Goal: Obtain resource: Obtain resource

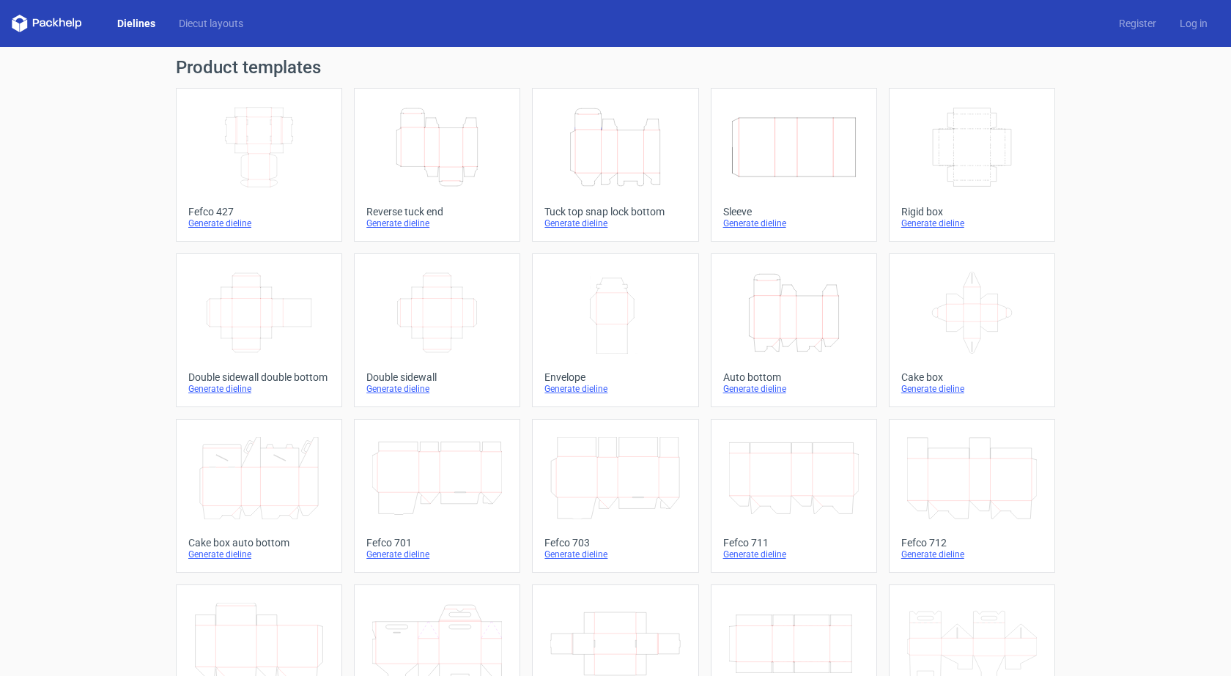
click at [579, 214] on div "Tuck top snap lock bottom" at bounding box center [614, 212] width 141 height 12
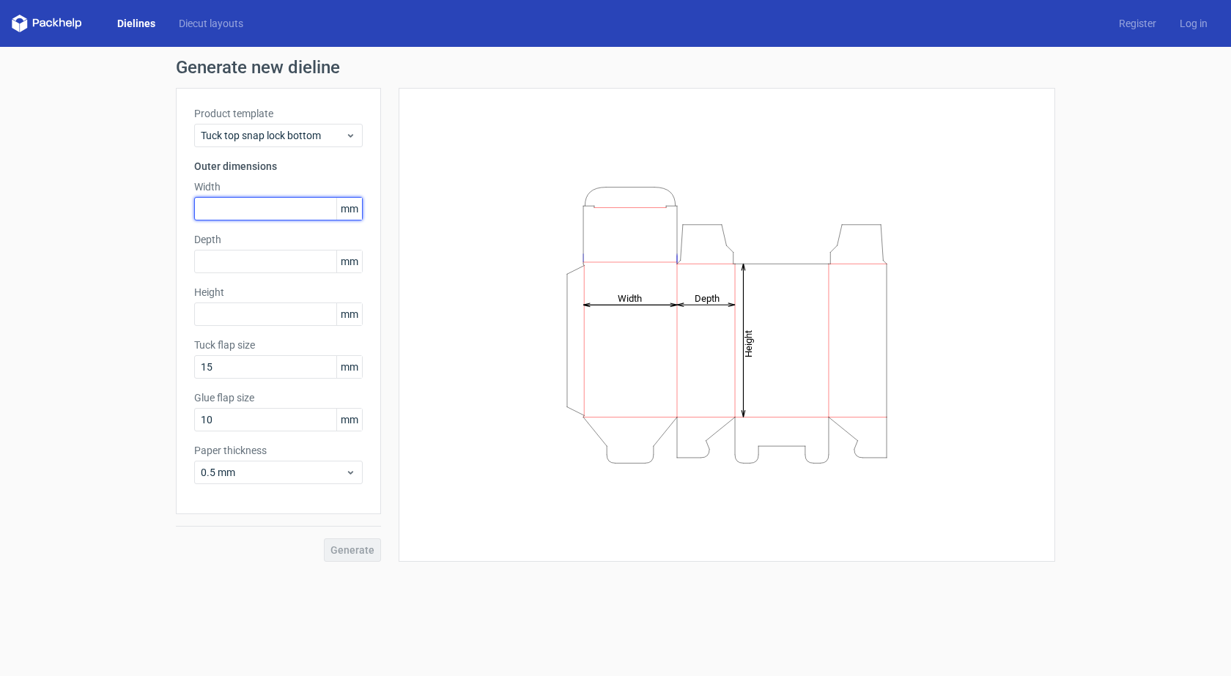
click at [253, 209] on input "text" at bounding box center [278, 208] width 168 height 23
type input "44"
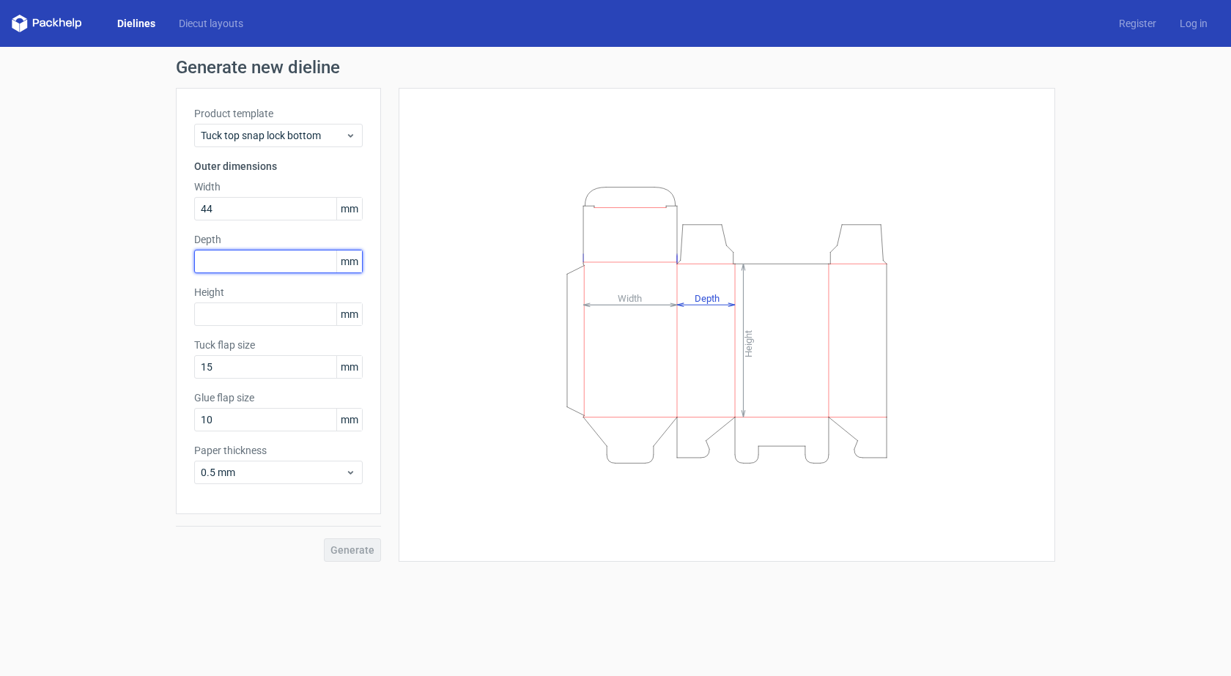
drag, startPoint x: 229, startPoint y: 258, endPoint x: 204, endPoint y: 261, distance: 25.2
click at [204, 261] on input "text" at bounding box center [278, 261] width 168 height 23
type input "46"
drag, startPoint x: 217, startPoint y: 212, endPoint x: 161, endPoint y: 221, distance: 56.4
click at [161, 221] on div "Generate new dieline Product template Tuck top snap lock bottom Outer dimension…" at bounding box center [615, 310] width 1231 height 527
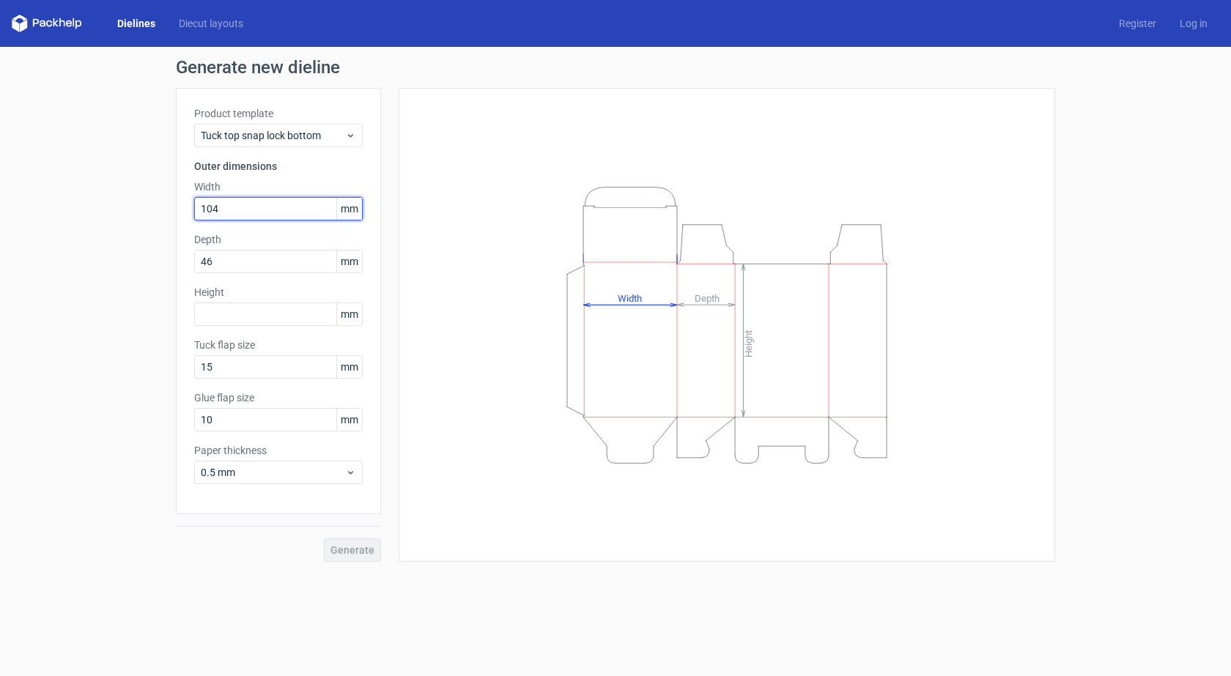
type input "104"
click at [253, 312] on input "text" at bounding box center [278, 314] width 168 height 23
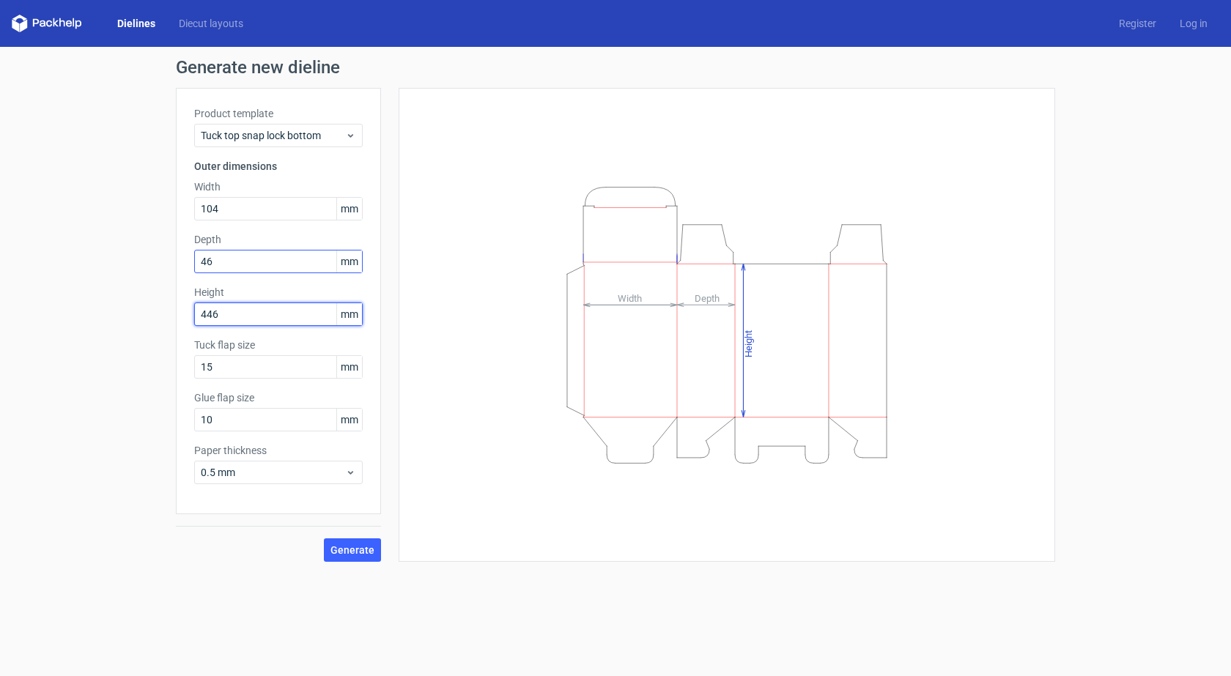
type input "446"
drag, startPoint x: 202, startPoint y: 263, endPoint x: 179, endPoint y: 268, distance: 24.0
click at [179, 268] on div "Product template Tuck top snap lock bottom Outer dimensions Width 104 mm Depth …" at bounding box center [278, 301] width 205 height 426
click at [365, 550] on span "Generate" at bounding box center [352, 550] width 44 height 10
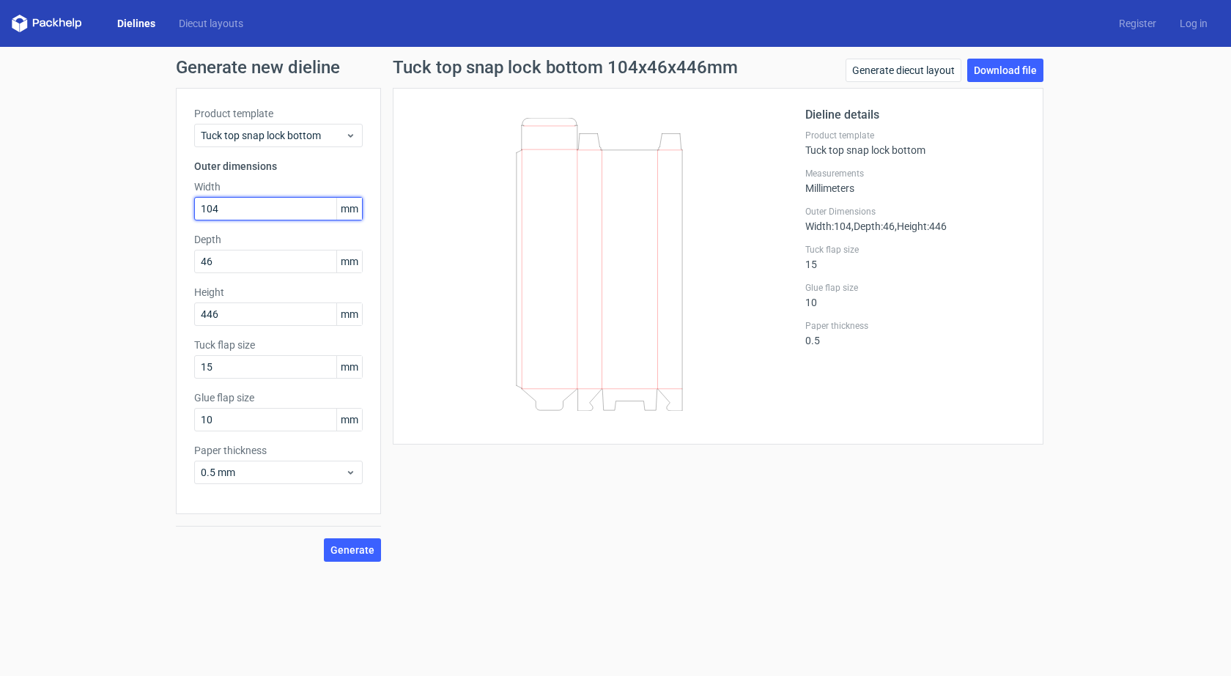
drag, startPoint x: 236, startPoint y: 205, endPoint x: 136, endPoint y: 226, distance: 102.6
click at [136, 226] on div "Generate new dieline Product template Tuck top snap lock bottom Outer dimension…" at bounding box center [615, 310] width 1231 height 527
type input "446"
drag, startPoint x: 198, startPoint y: 325, endPoint x: 159, endPoint y: 330, distance: 39.8
click at [159, 330] on div "Generate new dieline Product template Tuck top snap lock bottom Outer dimension…" at bounding box center [615, 310] width 1231 height 527
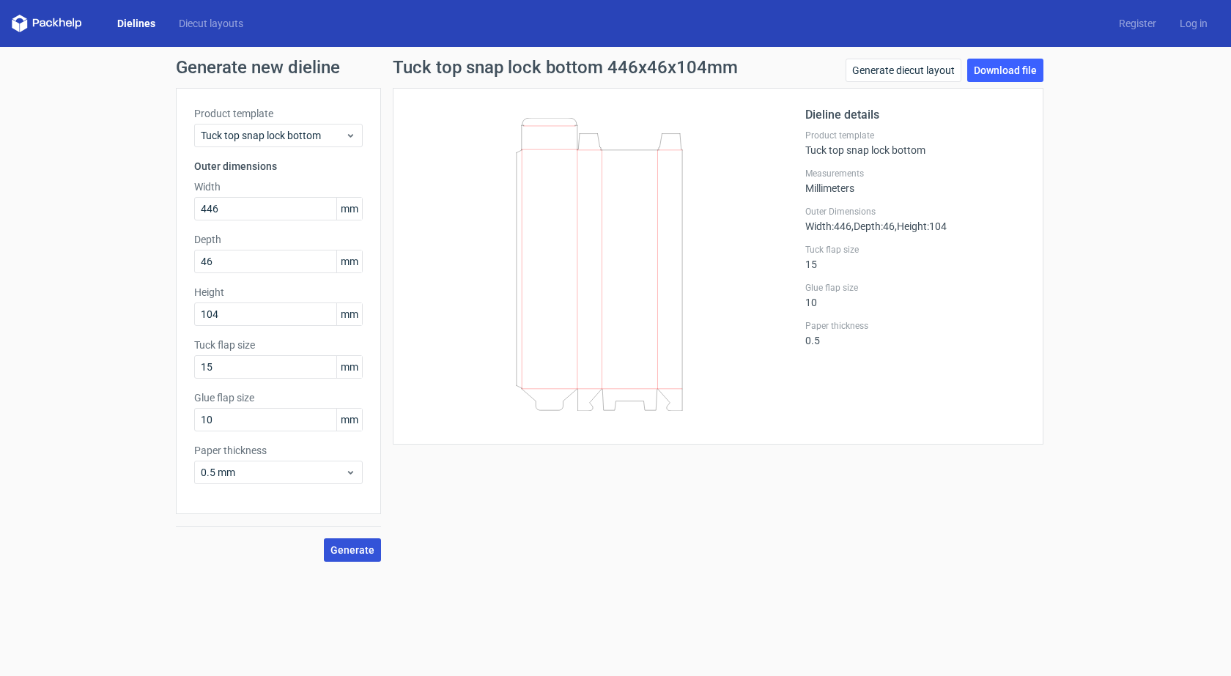
click at [363, 554] on span "Generate" at bounding box center [352, 550] width 44 height 10
drag, startPoint x: 229, startPoint y: 208, endPoint x: 175, endPoint y: 214, distance: 53.8
click at [175, 214] on div "Generate new dieline Product template Tuck top snap lock bottom Outer dimension…" at bounding box center [615, 310] width 1231 height 527
click at [174, 324] on div "Generate new dieline Product template Tuck top snap lock bottom Outer dimension…" at bounding box center [615, 310] width 1231 height 527
type input "446"
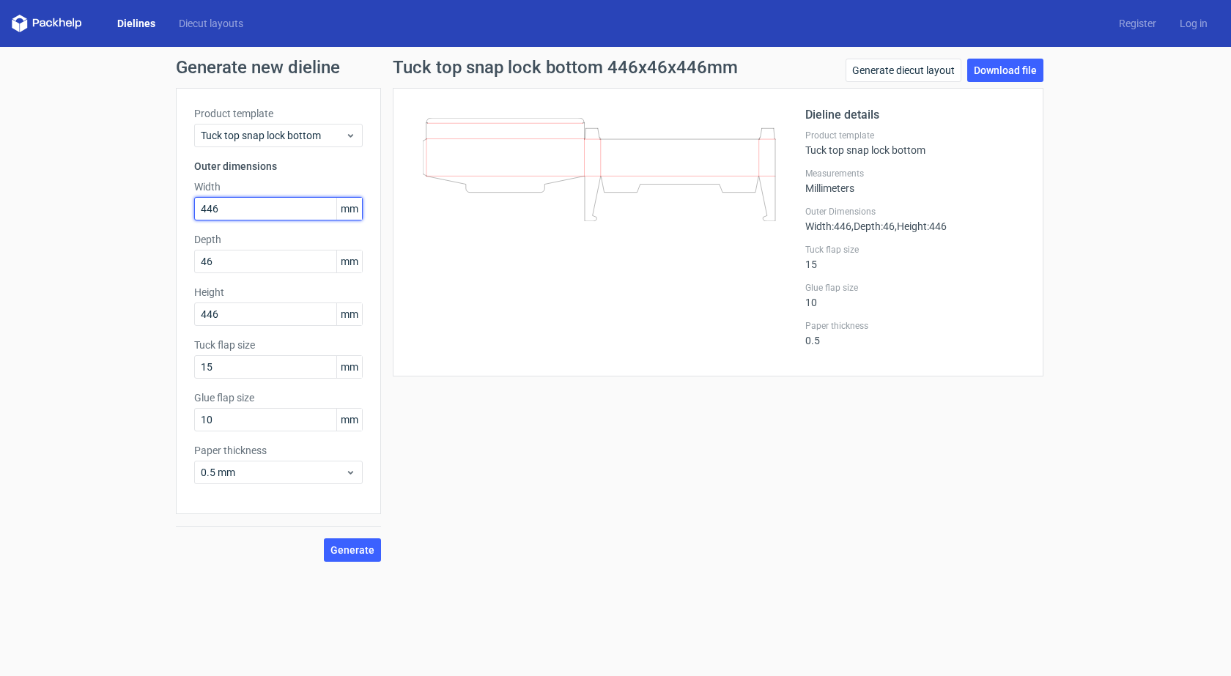
drag, startPoint x: 221, startPoint y: 210, endPoint x: 161, endPoint y: 223, distance: 61.3
click at [161, 223] on div "Generate new dieline Product template Tuck top snap lock bottom Outer dimension…" at bounding box center [615, 310] width 1231 height 527
type input "104"
click at [324, 538] on button "Generate" at bounding box center [352, 549] width 57 height 23
drag, startPoint x: 223, startPoint y: 261, endPoint x: 173, endPoint y: 274, distance: 52.2
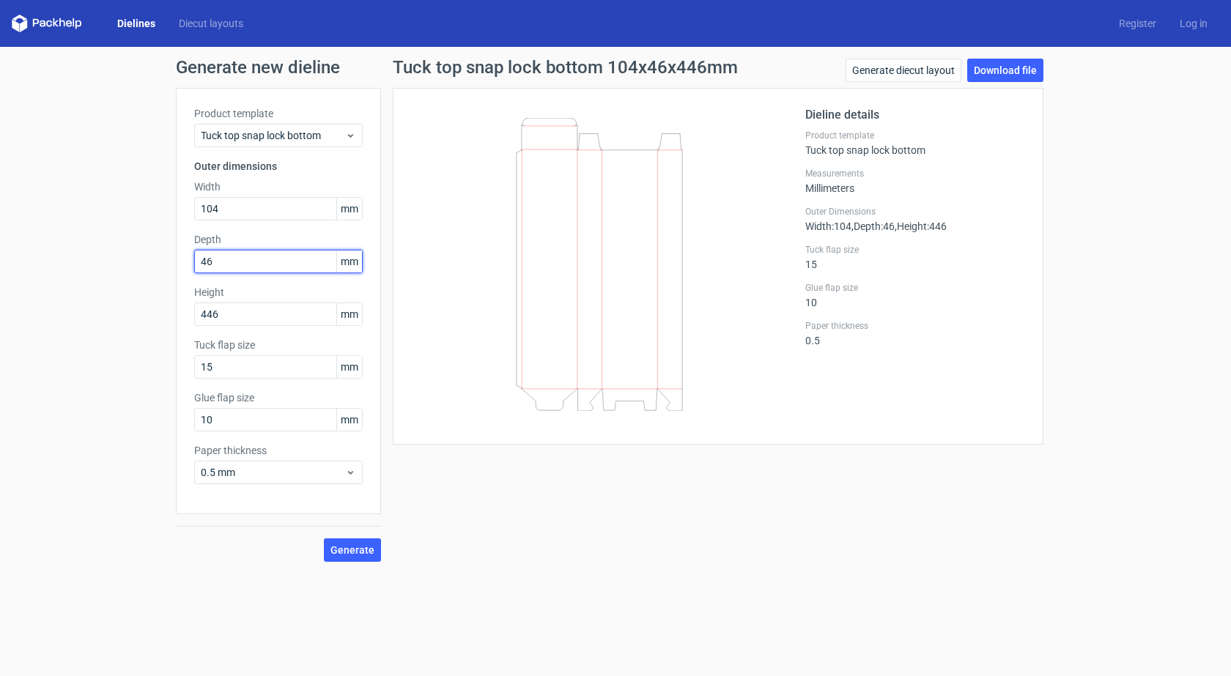
click at [173, 274] on div "Generate new dieline Product template Tuck top snap lock bottom Outer dimension…" at bounding box center [615, 310] width 1231 height 527
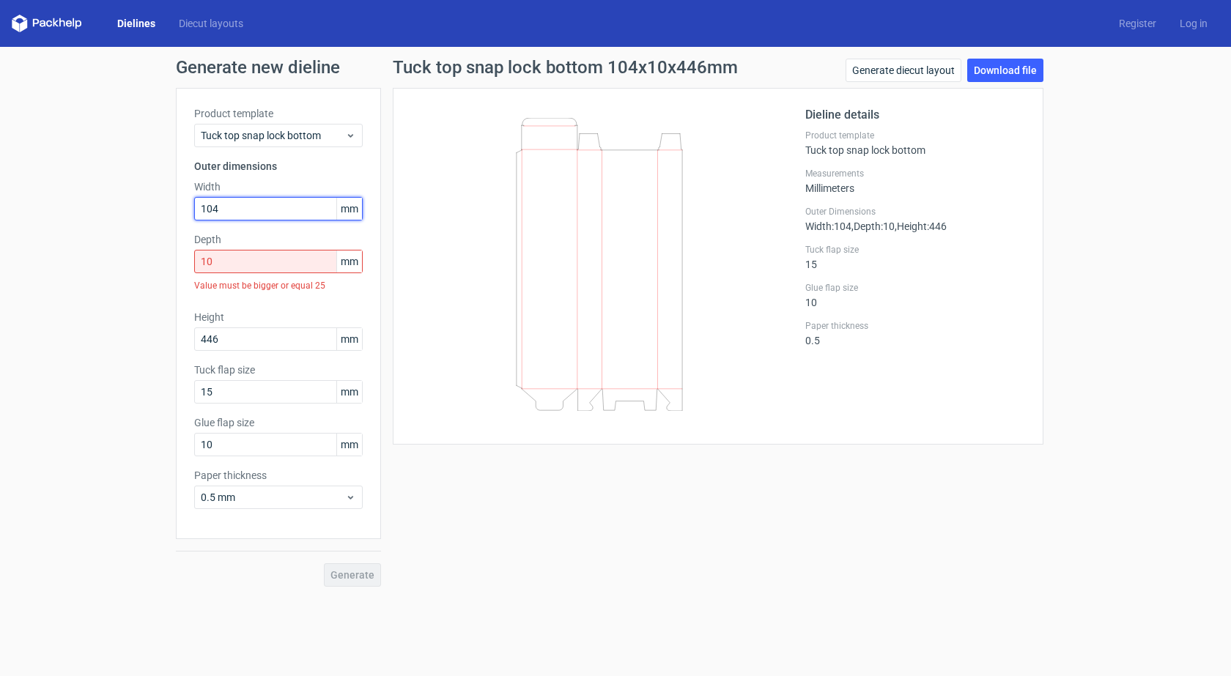
drag, startPoint x: 211, startPoint y: 211, endPoint x: 188, endPoint y: 215, distance: 23.8
click at [188, 215] on div "Product template Tuck top snap lock bottom Outer dimensions Width 104 mm Depth …" at bounding box center [278, 313] width 205 height 451
click at [221, 265] on input "10" at bounding box center [278, 261] width 168 height 23
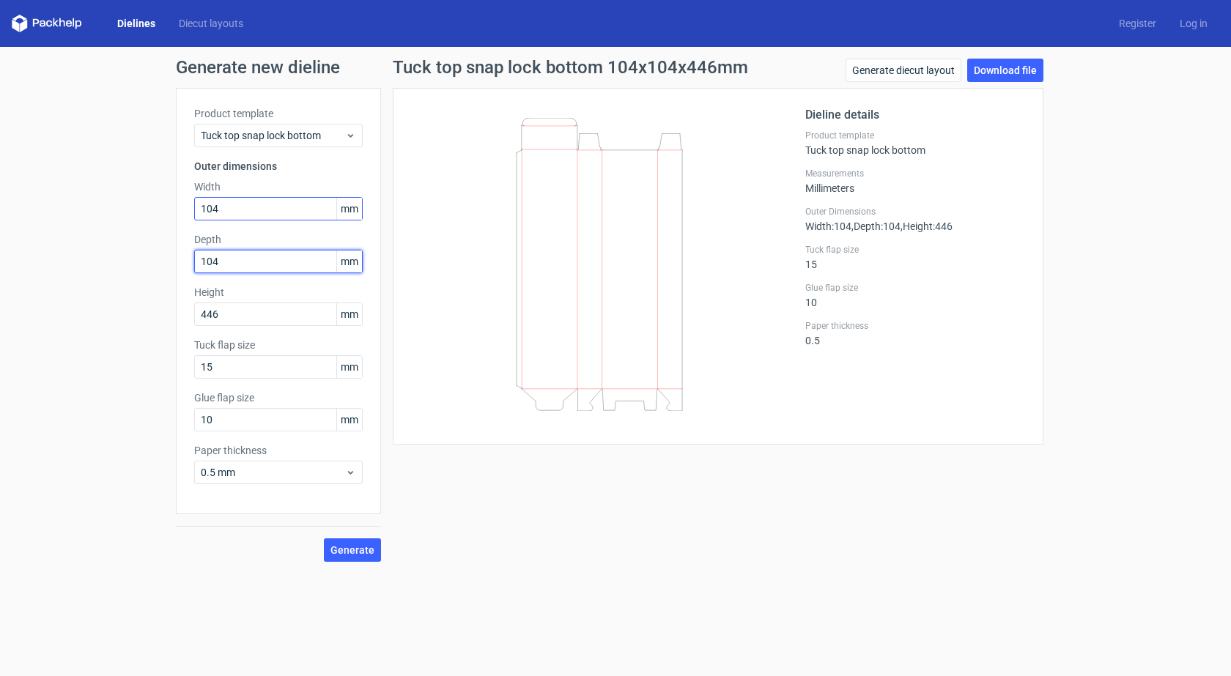
type input "104"
drag, startPoint x: 204, startPoint y: 213, endPoint x: 163, endPoint y: 221, distance: 41.8
click at [163, 221] on div "Generate new dieline Product template Tuck top snap lock bottom Outer dimension…" at bounding box center [615, 310] width 1231 height 527
click at [346, 552] on span "Generate" at bounding box center [352, 550] width 44 height 10
drag, startPoint x: 236, startPoint y: 264, endPoint x: 171, endPoint y: 266, distance: 64.5
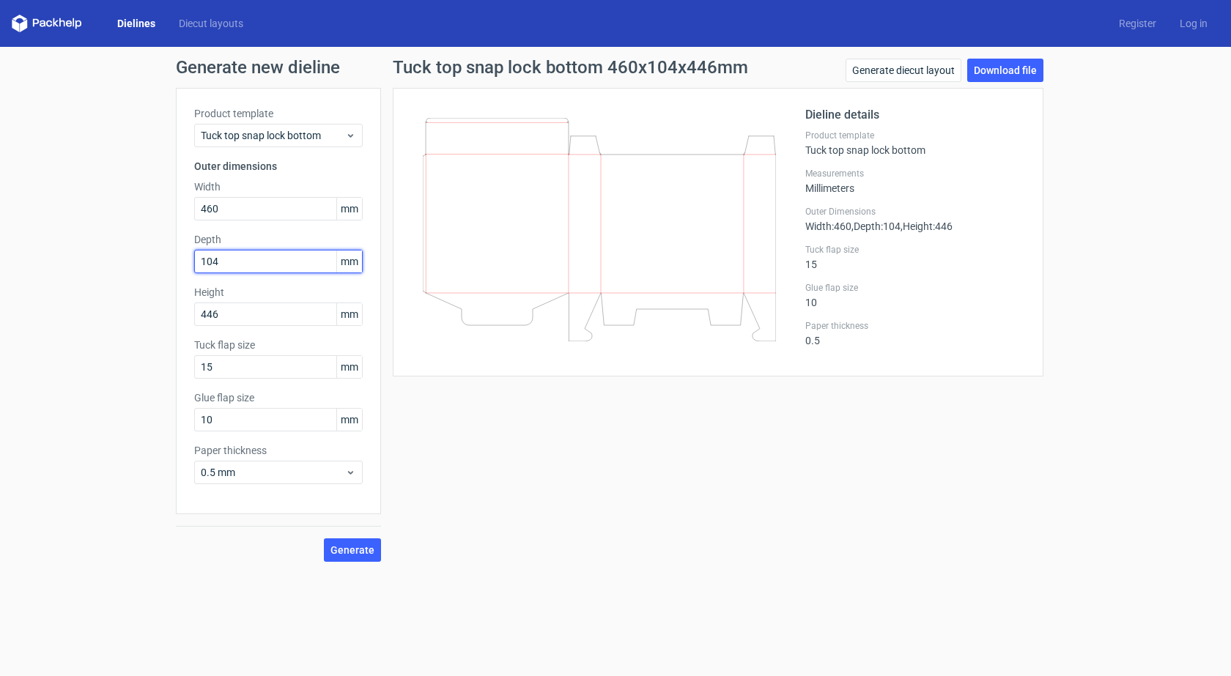
click at [171, 266] on div "Generate new dieline Product template Tuck top snap lock bottom Outer dimension…" at bounding box center [615, 310] width 1231 height 527
drag, startPoint x: 232, startPoint y: 209, endPoint x: 182, endPoint y: 218, distance: 50.5
click at [182, 218] on div "Product template Tuck top snap lock bottom Outer dimensions Width 460 mm Depth …" at bounding box center [278, 301] width 205 height 426
type input "446"
drag, startPoint x: 236, startPoint y: 306, endPoint x: 177, endPoint y: 321, distance: 61.1
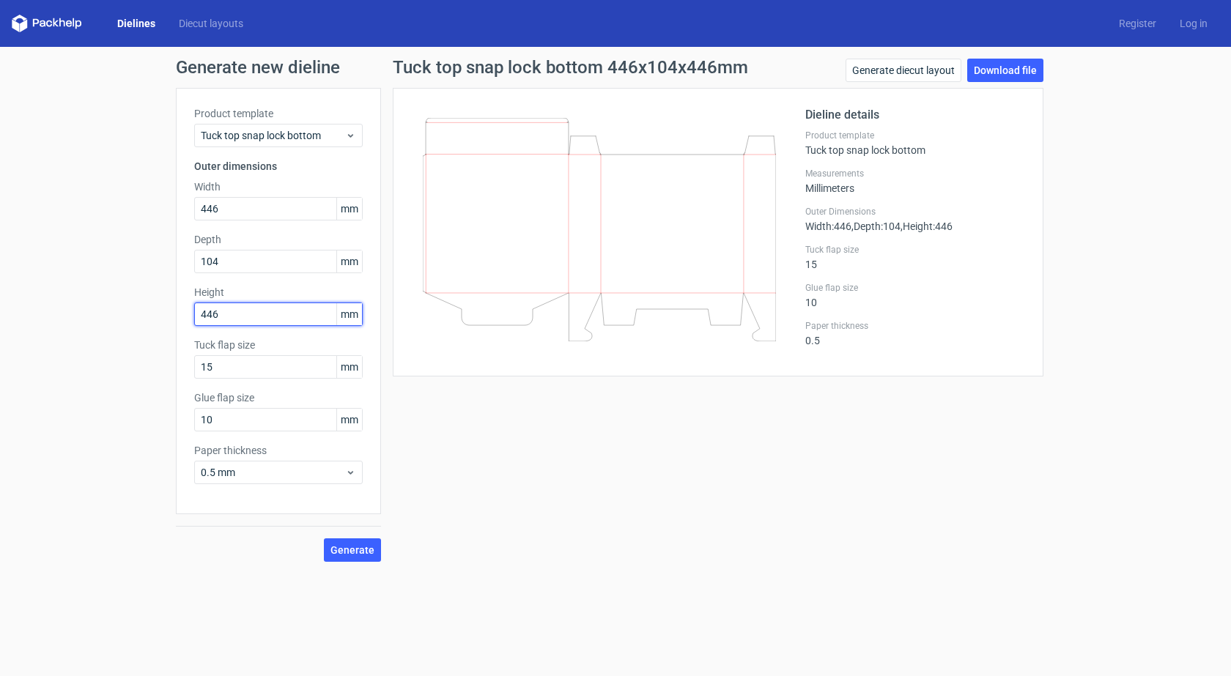
click at [177, 321] on div "Product template Tuck top snap lock bottom Outer dimensions Width 446 mm Depth …" at bounding box center [278, 301] width 205 height 426
type input "460"
click at [355, 552] on span "Generate" at bounding box center [352, 550] width 44 height 10
drag, startPoint x: 223, startPoint y: 213, endPoint x: 168, endPoint y: 218, distance: 55.9
click at [168, 218] on div "Generate new dieline Product template Tuck top snap lock bottom Outer dimension…" at bounding box center [615, 310] width 1231 height 527
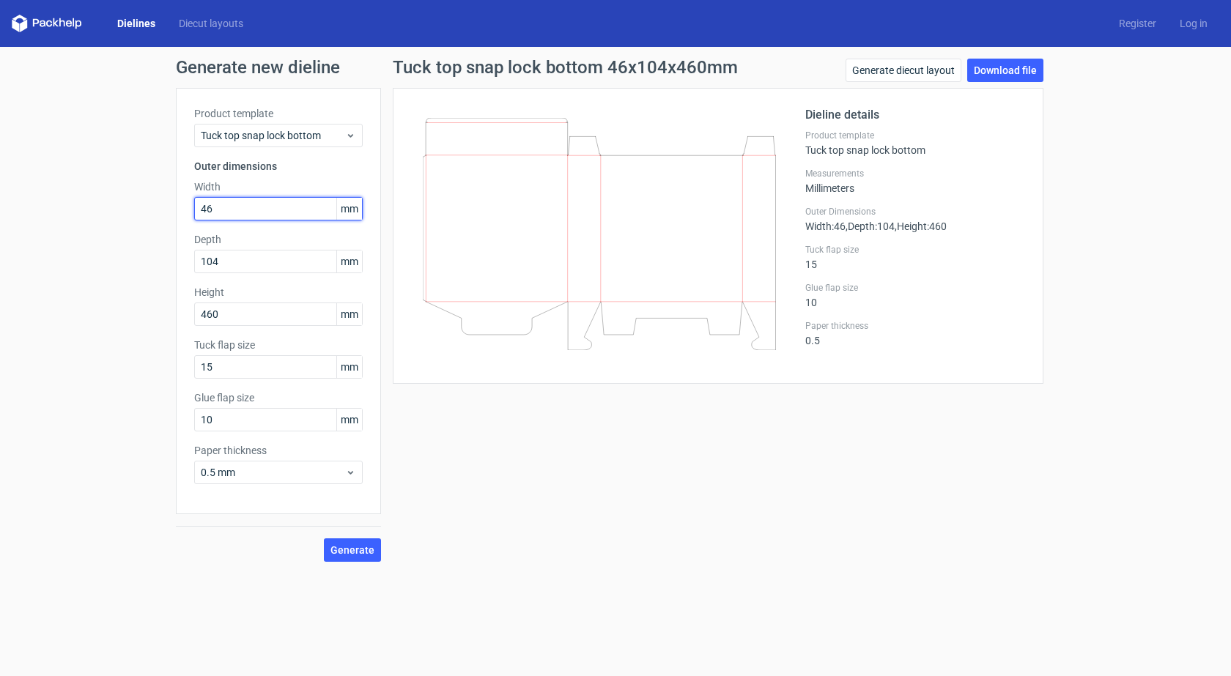
type input "46"
click at [176, 330] on div "Product template Tuck top snap lock bottom Outer dimensions Width 46 mm Depth 1…" at bounding box center [278, 301] width 205 height 426
type input "104"
drag, startPoint x: 219, startPoint y: 267, endPoint x: 186, endPoint y: 272, distance: 33.4
click at [186, 272] on div "Product template Tuck top snap lock bottom Outer dimensions Width 46 mm Depth 1…" at bounding box center [278, 301] width 205 height 426
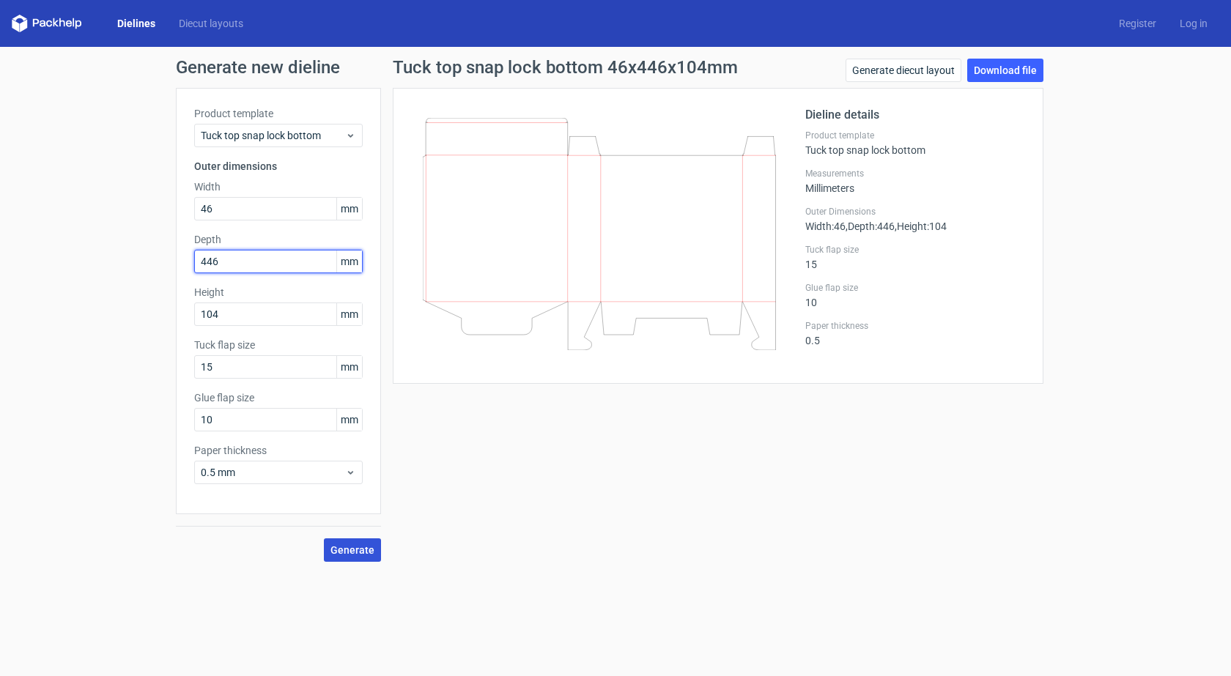
type input "446"
click at [354, 547] on span "Generate" at bounding box center [352, 550] width 44 height 10
drag, startPoint x: 220, startPoint y: 207, endPoint x: 172, endPoint y: 214, distance: 48.2
click at [172, 214] on div "Generate new dieline Product template Tuck top snap lock bottom Outer dimension…" at bounding box center [615, 310] width 1231 height 527
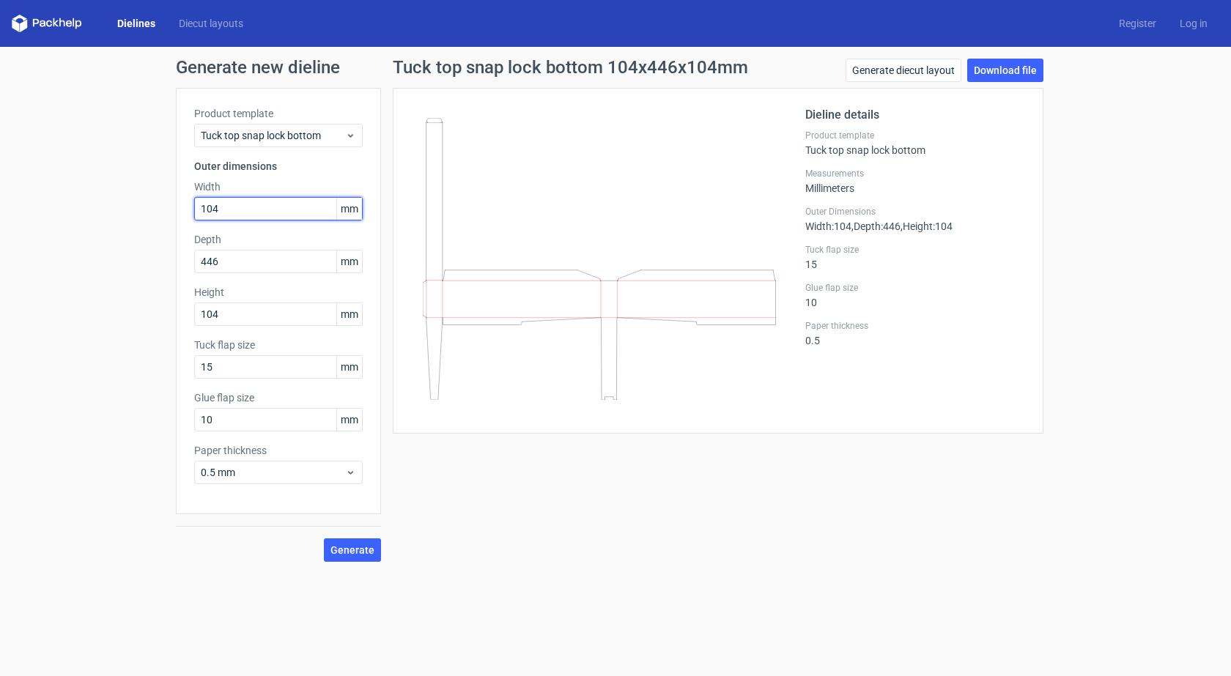
type input "104"
drag, startPoint x: 175, startPoint y: 324, endPoint x: 167, endPoint y: 322, distance: 8.4
click at [167, 324] on div "Generate new dieline Product template Tuck top snap lock bottom Outer dimension…" at bounding box center [615, 310] width 1231 height 527
type input "46"
click at [347, 543] on button "Generate" at bounding box center [352, 549] width 57 height 23
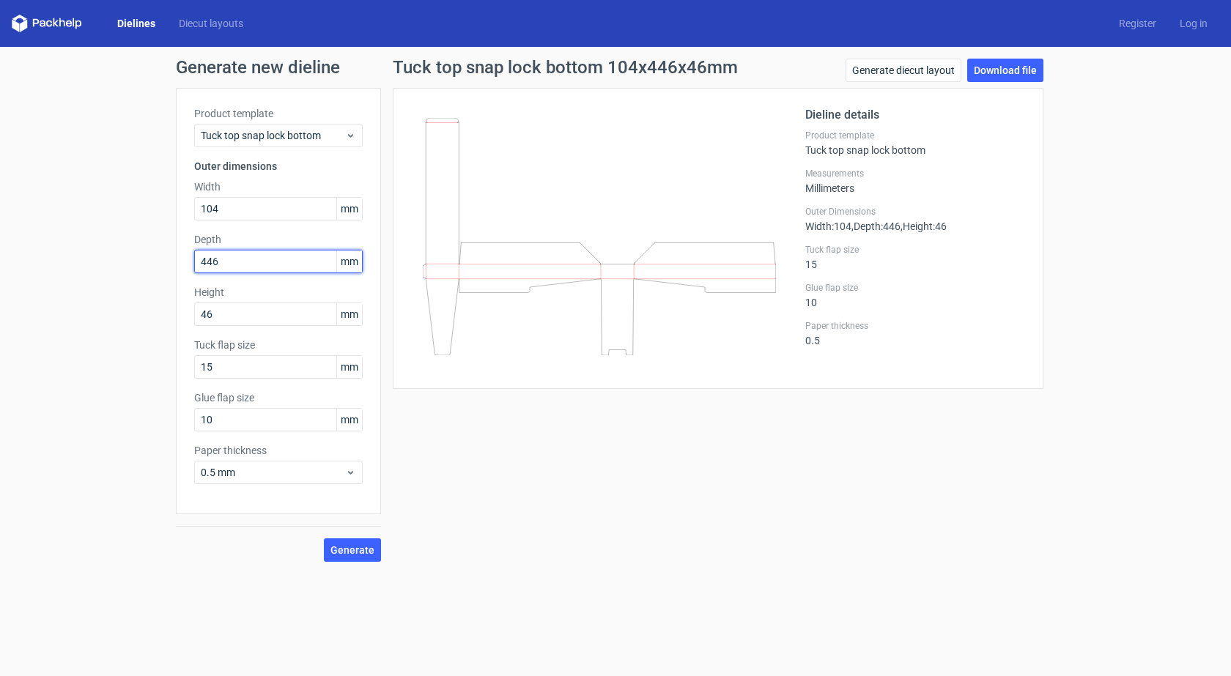
drag, startPoint x: 229, startPoint y: 259, endPoint x: 181, endPoint y: 269, distance: 49.4
click at [181, 269] on div "Product template Tuck top snap lock bottom Outer dimensions Width 104 mm Depth …" at bounding box center [278, 301] width 205 height 426
type input "46"
drag, startPoint x: 152, startPoint y: 322, endPoint x: 144, endPoint y: 322, distance: 8.8
click at [144, 322] on div "Generate new dieline Product template Tuck top snap lock bottom Outer dimension…" at bounding box center [615, 310] width 1231 height 527
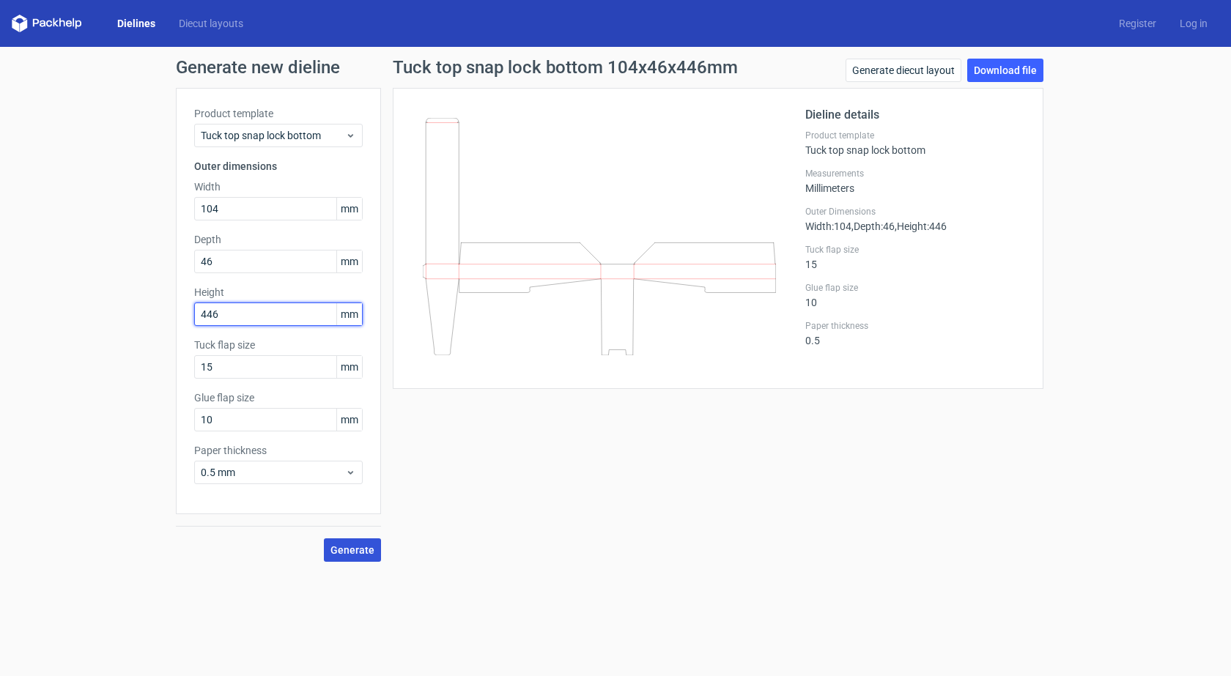
type input "446"
click at [361, 556] on button "Generate" at bounding box center [352, 549] width 57 height 23
drag, startPoint x: 224, startPoint y: 212, endPoint x: 180, endPoint y: 218, distance: 44.2
click at [180, 218] on div "Product template Tuck top snap lock bottom Outer dimensions Width 104 mm Depth …" at bounding box center [278, 301] width 205 height 426
type input "46"
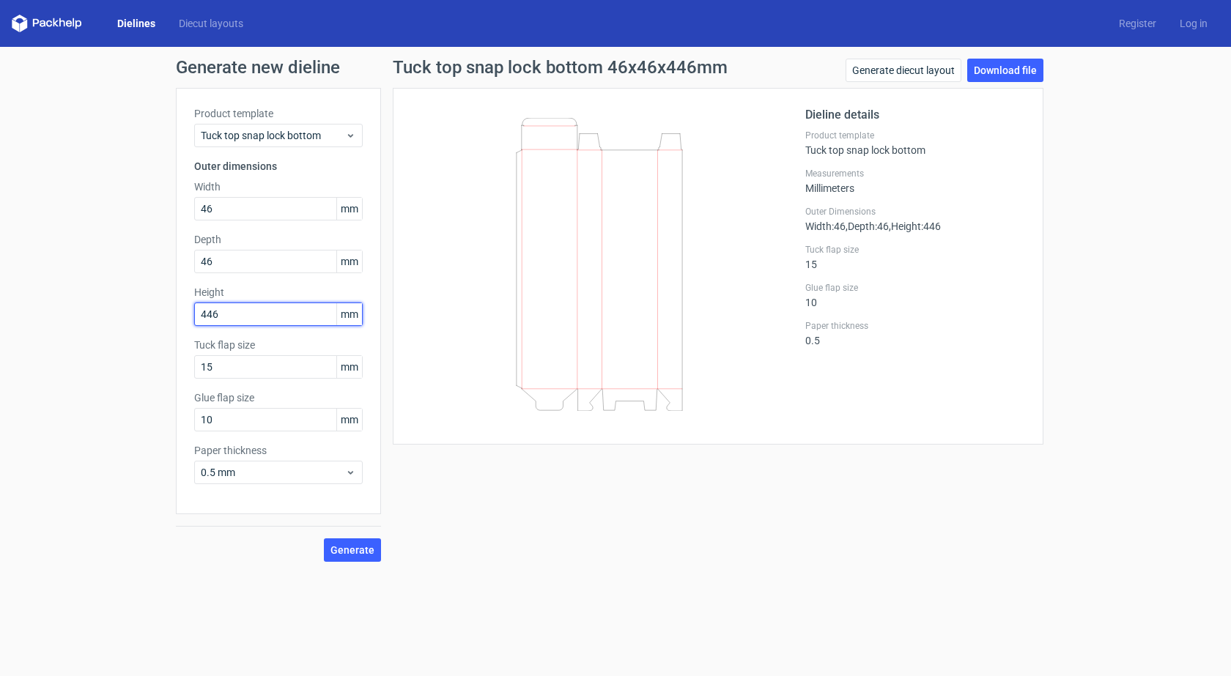
drag, startPoint x: 221, startPoint y: 315, endPoint x: 168, endPoint y: 327, distance: 54.7
click at [168, 327] on div "Generate new dieline Product template Tuck top snap lock bottom Outer dimension…" at bounding box center [615, 310] width 1231 height 527
type input "46"
drag, startPoint x: 220, startPoint y: 261, endPoint x: 157, endPoint y: 266, distance: 63.2
click at [159, 270] on div "Generate new dieline Product template Tuck top snap lock bottom Outer dimension…" at bounding box center [615, 310] width 1231 height 527
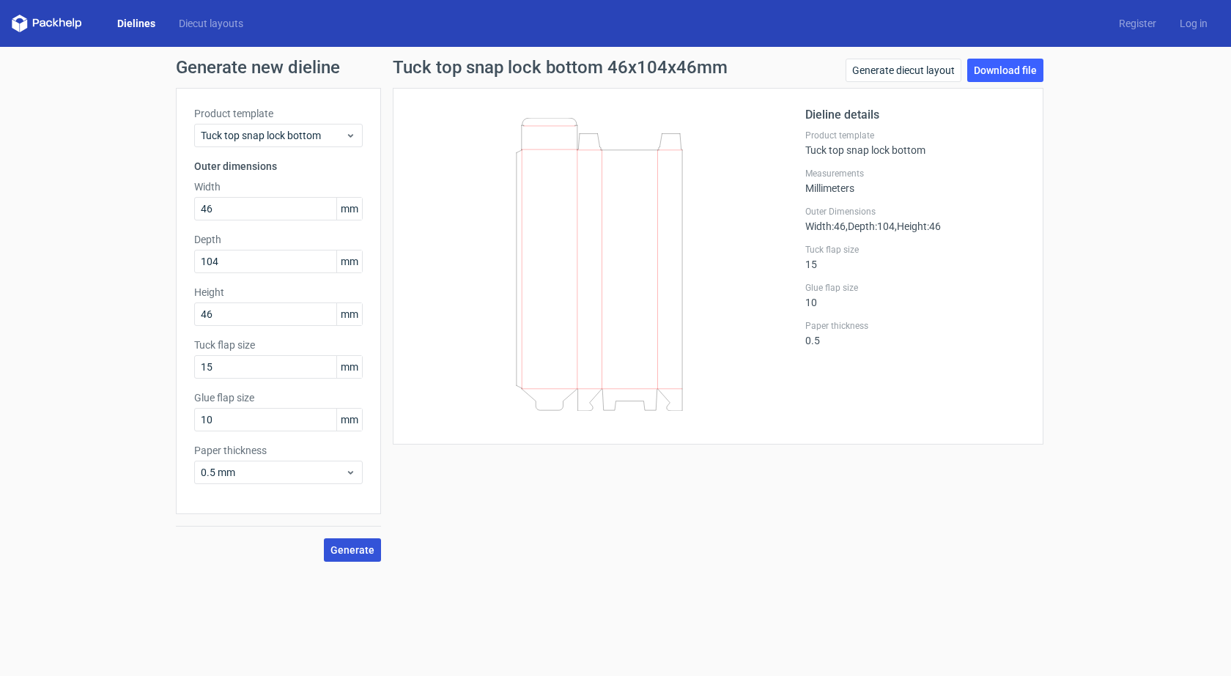
click at [355, 550] on span "Generate" at bounding box center [352, 550] width 44 height 10
click at [141, 257] on div "Generate new dieline Product template Tuck top snap lock bottom Outer dimension…" at bounding box center [615, 310] width 1231 height 527
type input "46"
drag, startPoint x: 192, startPoint y: 324, endPoint x: 142, endPoint y: 326, distance: 49.9
click at [142, 326] on div "Generate new dieline Product template Tuck top snap lock bottom Outer dimension…" at bounding box center [615, 310] width 1231 height 527
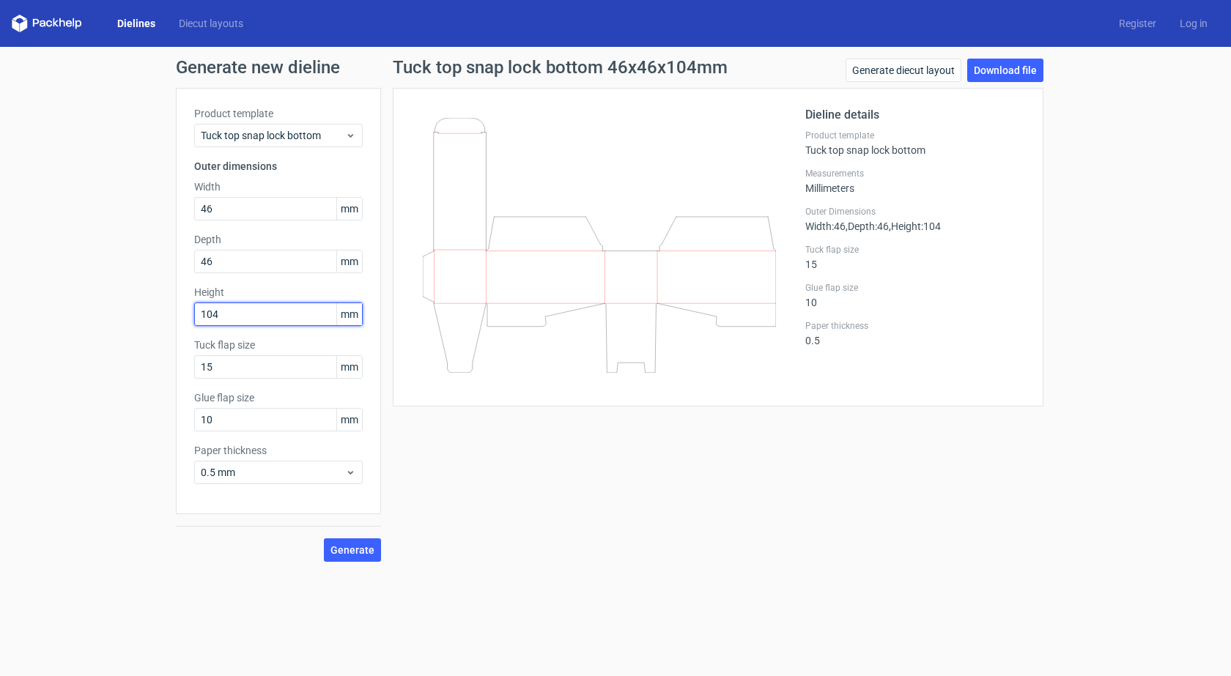
type input "104"
click at [324, 538] on button "Generate" at bounding box center [352, 549] width 57 height 23
click at [1010, 70] on link "Download file" at bounding box center [1005, 70] width 76 height 23
